Goal: Task Accomplishment & Management: Manage account settings

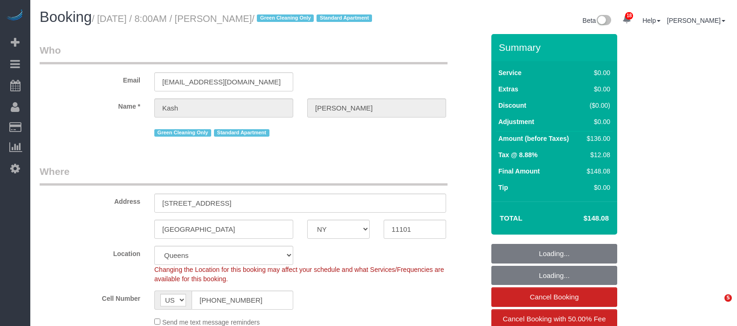
select select "NY"
select select "1"
select select "spot1"
select select "number:56"
select select "number:70"
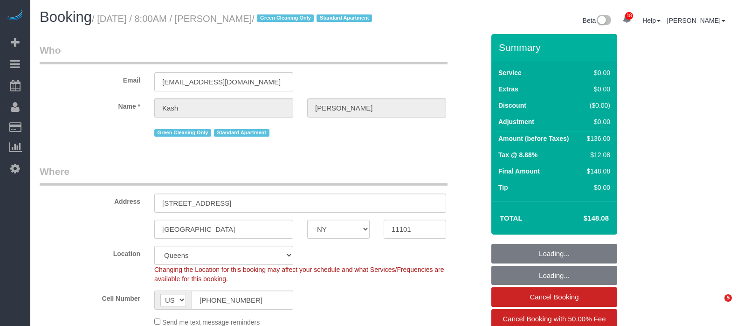
select select "number:15"
select select "number:5"
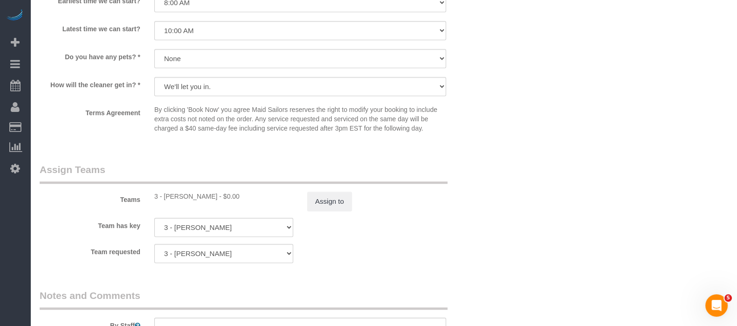
scroll to position [1107, 0]
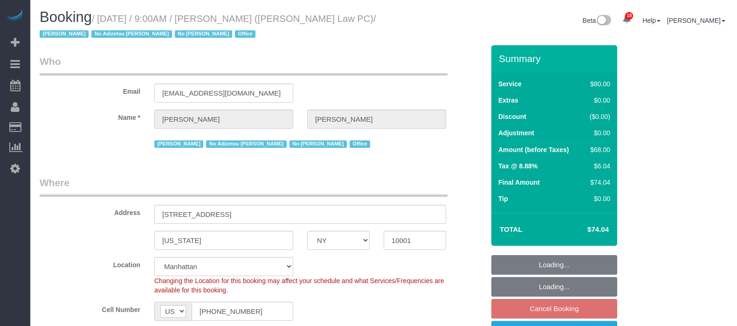
select select "NY"
select select "spot59"
select select "number:89"
select select "number:90"
select select "number:15"
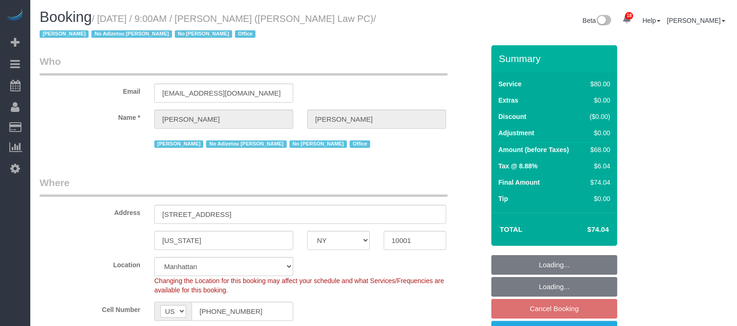
select select "number:7"
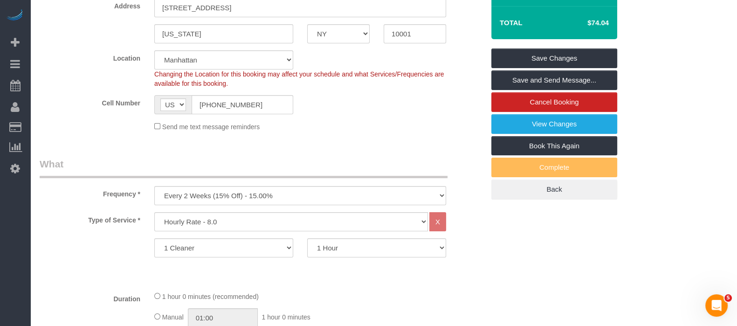
scroll to position [233, 0]
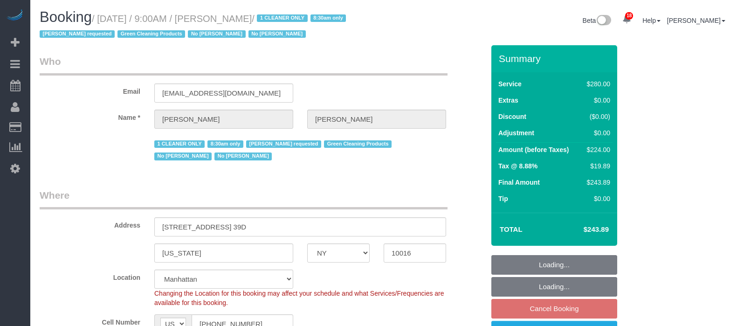
select select "NY"
select select "210"
select select "number:89"
select select "number:90"
select select "number:15"
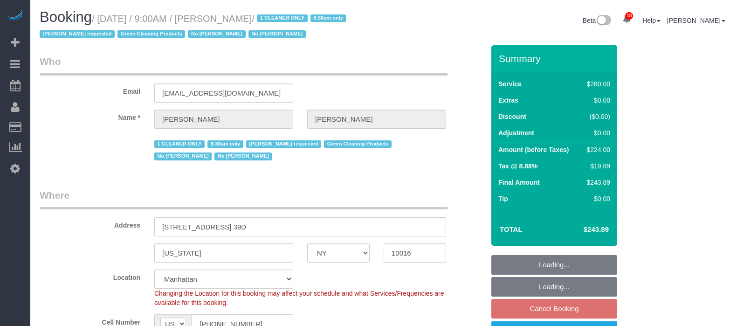
select select "number:5"
select select "spot59"
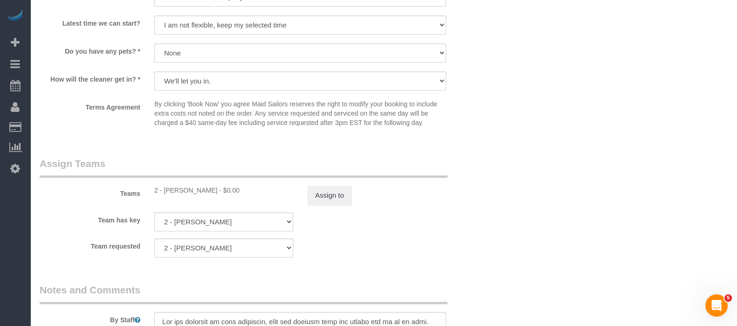
scroll to position [1107, 0]
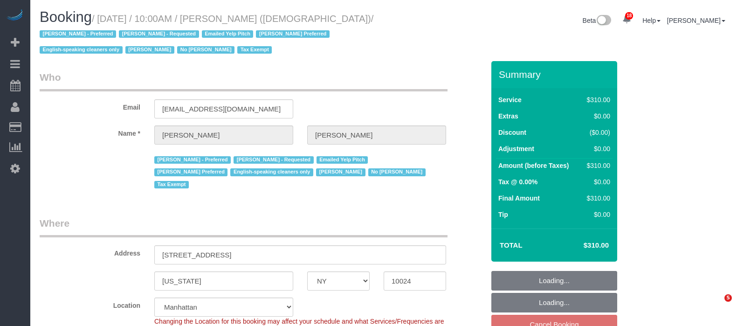
select select "NY"
select select "300"
select select "number:89"
select select "number:90"
select select "number:15"
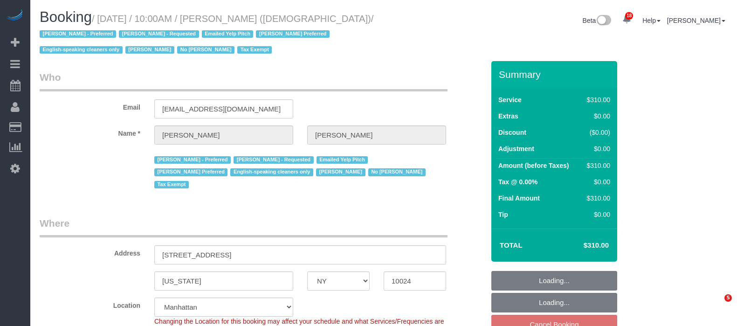
select select "number:7"
select select "spot60"
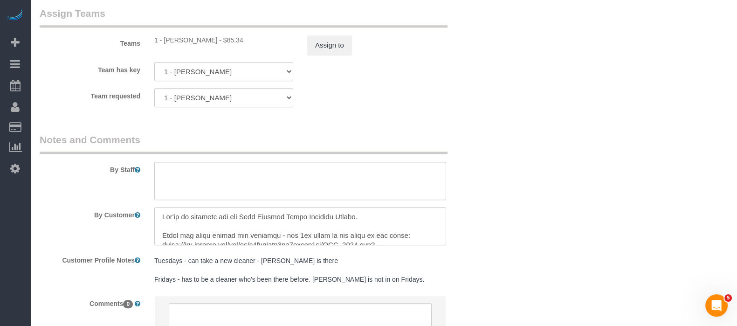
scroll to position [1165, 0]
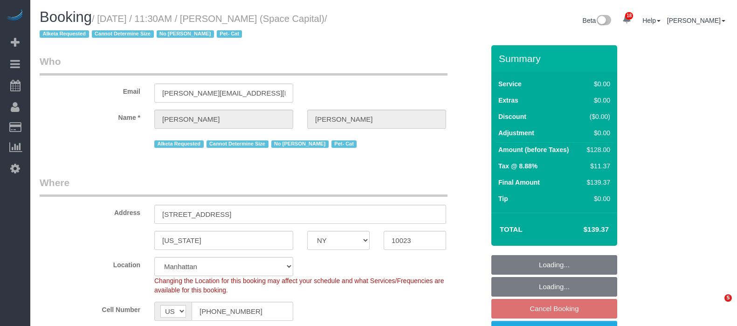
select select "NY"
select select "1"
select select "number:89"
select select "number:90"
select select "number:14"
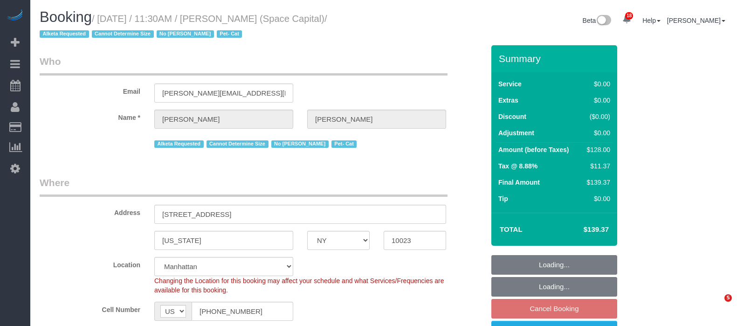
select select "number:6"
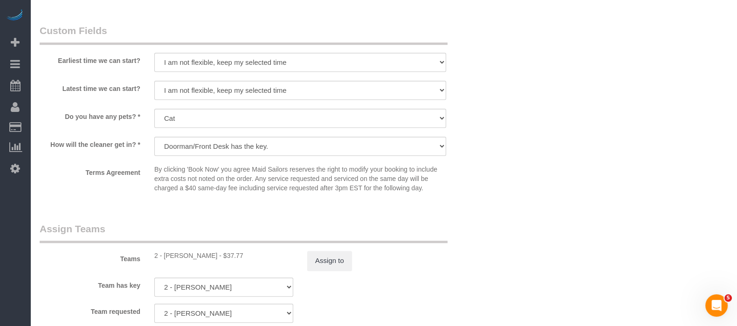
scroll to position [1223, 0]
